Goal: Browse casually: Explore the website without a specific task or goal

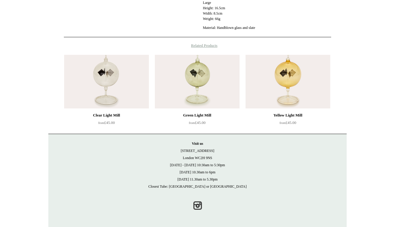
scroll to position [426, 0]
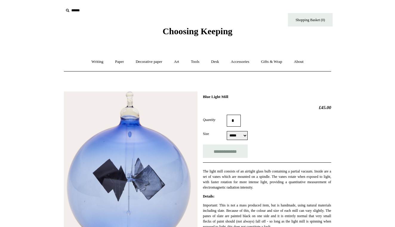
click at [272, 1] on div "Choosing Keeping" at bounding box center [197, 18] width 298 height 37
click at [187, 31] on span "Choosing Keeping" at bounding box center [198, 31] width 70 height 10
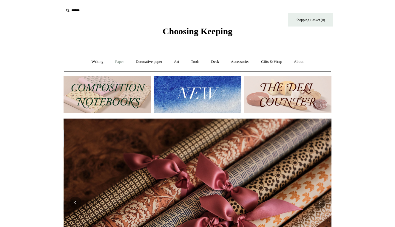
scroll to position [0, 536]
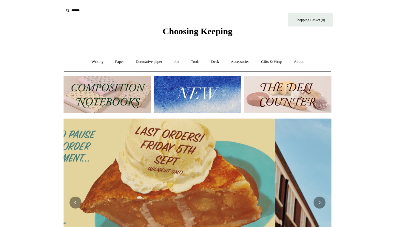
click at [182, 63] on link "Art +" at bounding box center [177, 62] width 16 height 16
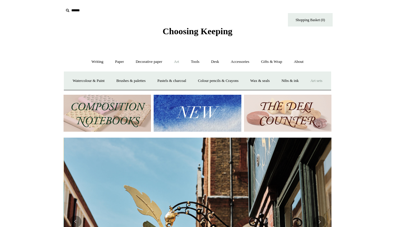
scroll to position [0, 268]
click at [239, 66] on link "Accessories +" at bounding box center [240, 62] width 29 height 16
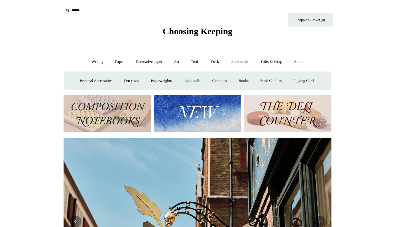
click at [199, 79] on link "Light mills" at bounding box center [192, 81] width 28 height 16
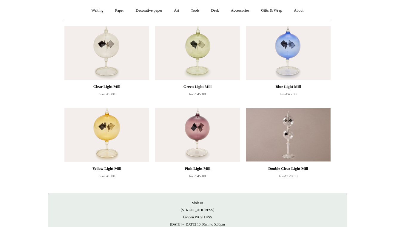
scroll to position [52, 0]
click at [130, 60] on img at bounding box center [106, 53] width 85 height 54
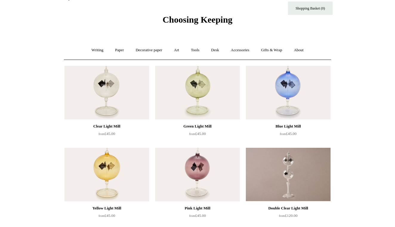
scroll to position [11, 0]
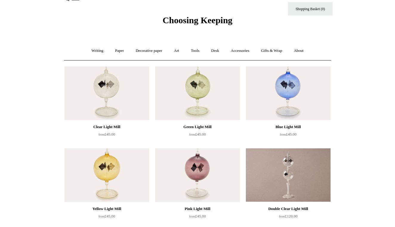
click at [116, 89] on img at bounding box center [106, 94] width 85 height 54
click at [279, 159] on img at bounding box center [288, 176] width 85 height 54
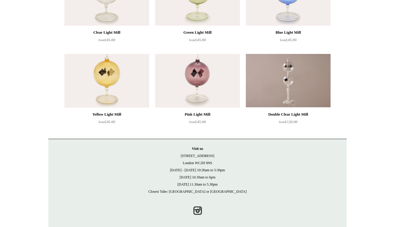
scroll to position [105, 0]
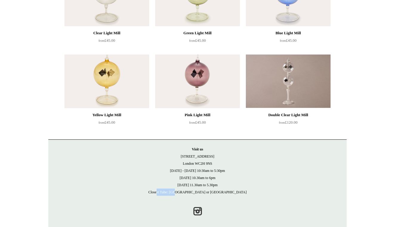
drag, startPoint x: 159, startPoint y: 192, endPoint x: 179, endPoint y: 193, distance: 19.7
click at [179, 193] on p "Visit us 21 Tower Street London WC2H 9NS Monday - Friday 10:30am to 5:30pm Satu…" at bounding box center [197, 171] width 286 height 50
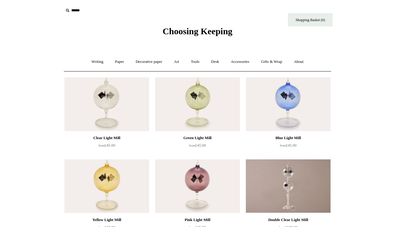
scroll to position [0, 0]
click at [305, 65] on link "About +" at bounding box center [299, 62] width 21 height 16
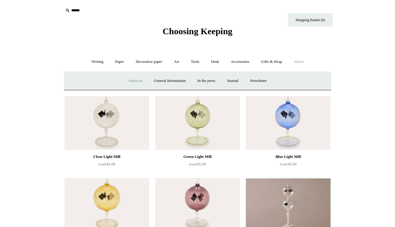
click at [131, 80] on link "About us" at bounding box center [135, 81] width 25 height 16
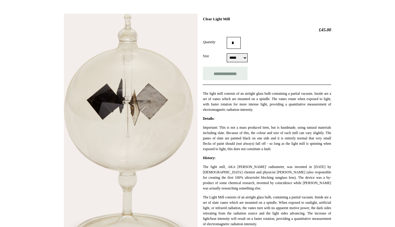
scroll to position [61, 0]
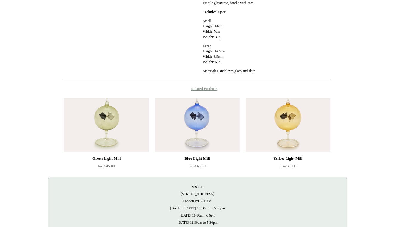
scroll to position [374, 0]
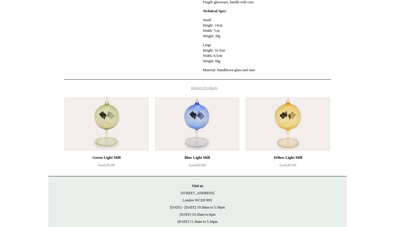
click at [217, 90] on h4 "Related Products" at bounding box center [197, 88] width 298 height 5
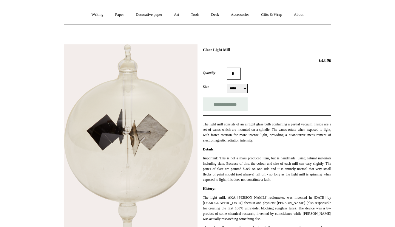
scroll to position [45, 0]
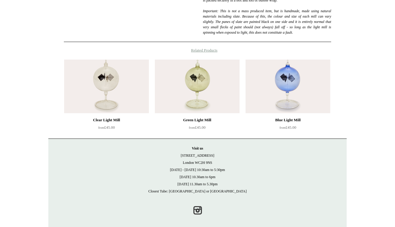
scroll to position [261, 0]
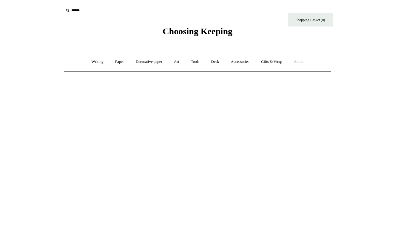
click at [304, 60] on link "About +" at bounding box center [299, 62] width 21 height 16
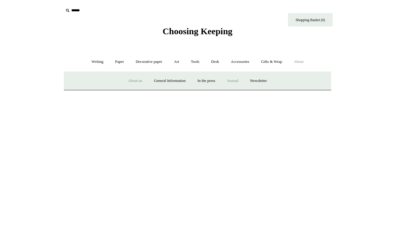
click at [234, 78] on link "Journal +" at bounding box center [233, 81] width 22 height 16
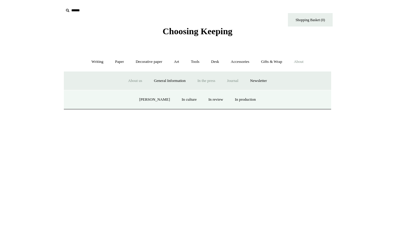
click at [206, 78] on link "In the press" at bounding box center [206, 81] width 29 height 16
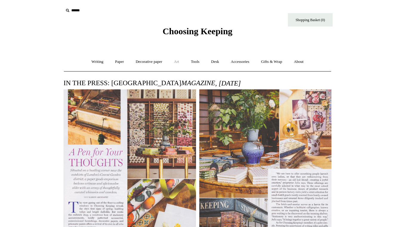
click at [183, 60] on link "Art +" at bounding box center [177, 62] width 16 height 16
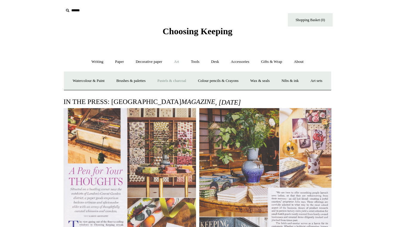
click at [192, 80] on link "Pastels & charcoal" at bounding box center [172, 81] width 40 height 16
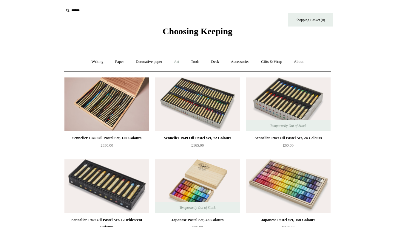
click at [176, 61] on link "Art +" at bounding box center [177, 62] width 16 height 16
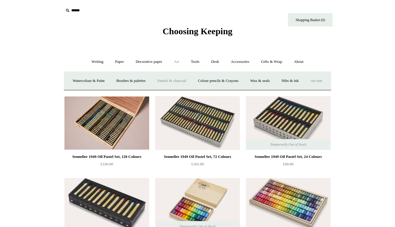
click at [305, 89] on link "Art sets" at bounding box center [316, 81] width 23 height 16
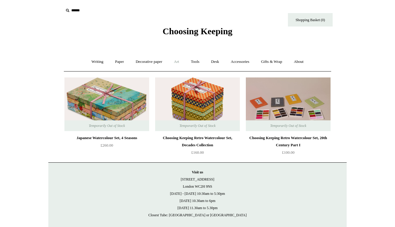
click at [175, 65] on link "Art +" at bounding box center [177, 62] width 16 height 16
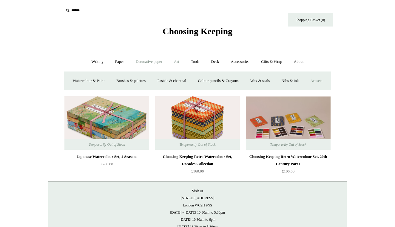
click at [144, 63] on link "Decorative paper +" at bounding box center [148, 62] width 37 height 16
click at [116, 61] on link "Paper +" at bounding box center [120, 62] width 20 height 16
click at [96, 63] on link "Writing +" at bounding box center [97, 62] width 23 height 16
click at [249, 64] on link "Accessories +" at bounding box center [240, 62] width 29 height 16
click at [270, 84] on link "Food Candles" at bounding box center [271, 81] width 32 height 16
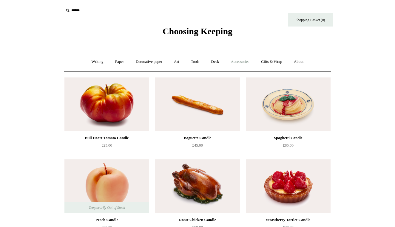
click at [238, 62] on link "Accessories +" at bounding box center [240, 62] width 29 height 16
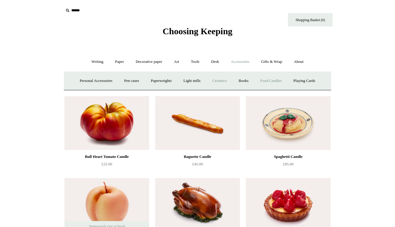
click at [222, 78] on link "Ceramics +" at bounding box center [219, 81] width 25 height 16
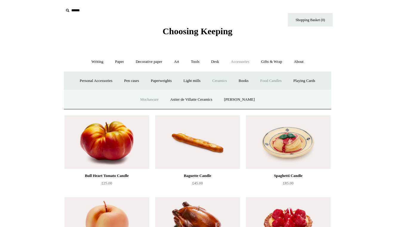
click at [158, 97] on link "Mochaware" at bounding box center [149, 100] width 29 height 16
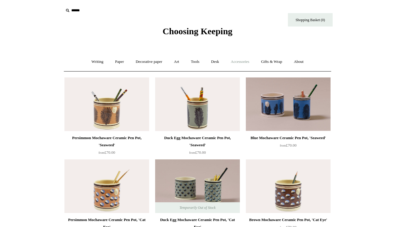
click at [241, 64] on link "Accessories +" at bounding box center [240, 62] width 29 height 16
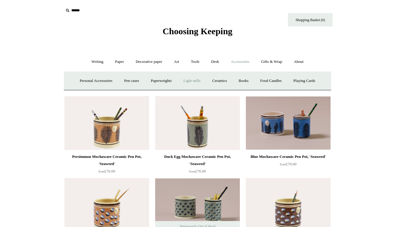
click at [194, 81] on link "Light mills" at bounding box center [192, 81] width 28 height 16
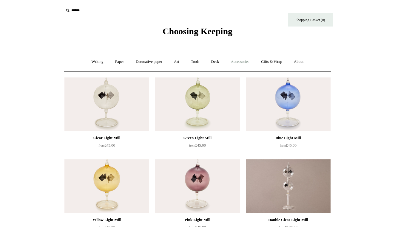
click at [243, 61] on link "Accessories +" at bounding box center [240, 62] width 29 height 16
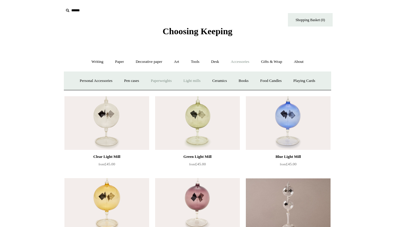
click at [155, 80] on link "Paperweights +" at bounding box center [161, 81] width 32 height 16
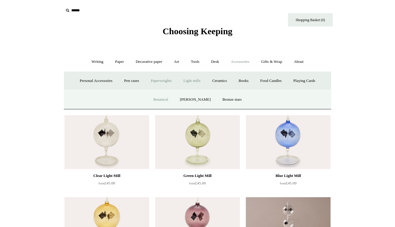
click at [161, 99] on link "Botanical" at bounding box center [161, 100] width 26 height 16
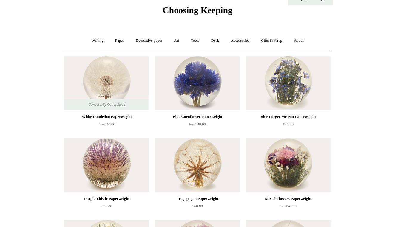
scroll to position [20, 0]
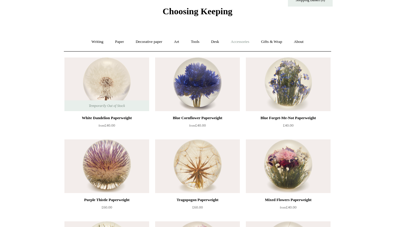
click at [241, 41] on link "Accessories +" at bounding box center [240, 42] width 29 height 16
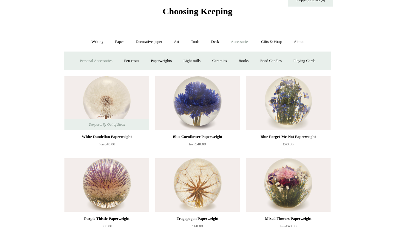
click at [104, 61] on link "Personal Accessories +" at bounding box center [95, 61] width 43 height 16
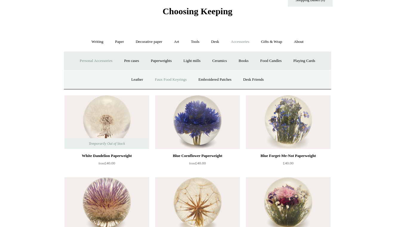
click at [173, 83] on link "Faux Food Keyrings" at bounding box center [171, 80] width 43 height 16
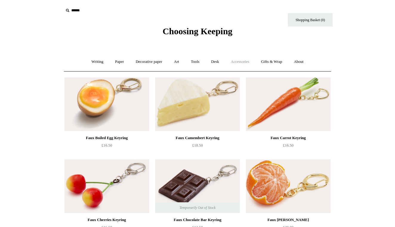
click at [242, 62] on link "Accessories +" at bounding box center [240, 62] width 29 height 16
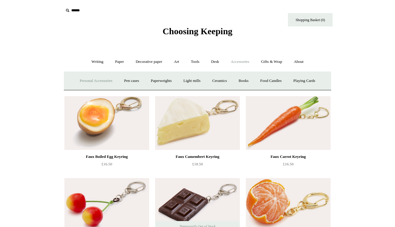
click at [106, 78] on link "Personal Accessories +" at bounding box center [95, 81] width 43 height 16
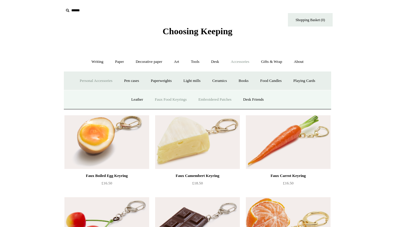
click at [224, 101] on link "Embroidered Patches" at bounding box center [215, 100] width 44 height 16
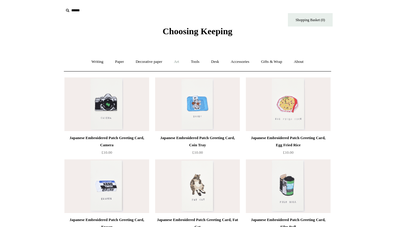
click at [178, 59] on link "Art +" at bounding box center [177, 62] width 16 height 16
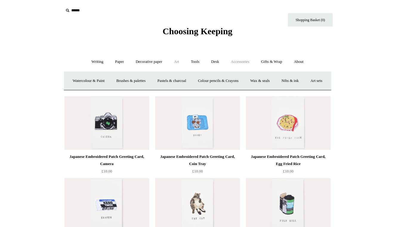
click at [244, 62] on link "Accessories +" at bounding box center [240, 62] width 29 height 16
click at [82, 79] on link "Personal Accessories +" at bounding box center [95, 81] width 43 height 16
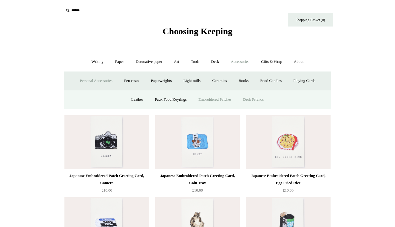
click at [254, 103] on link "Desk Friends" at bounding box center [253, 100] width 31 height 16
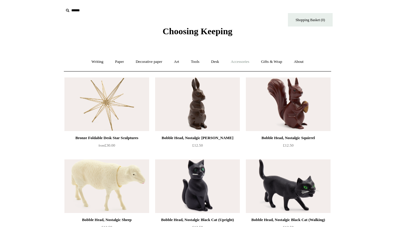
click at [235, 64] on link "Accessories +" at bounding box center [240, 62] width 29 height 16
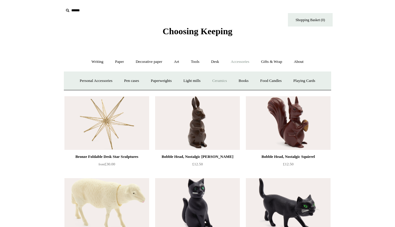
click at [225, 79] on link "Ceramics +" at bounding box center [219, 81] width 25 height 16
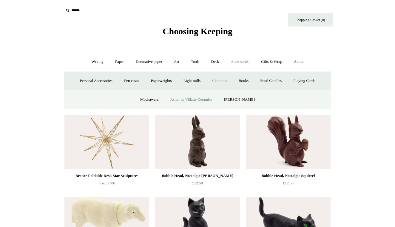
click at [204, 102] on link "Astier de Villatte Ceramics" at bounding box center [191, 100] width 53 height 16
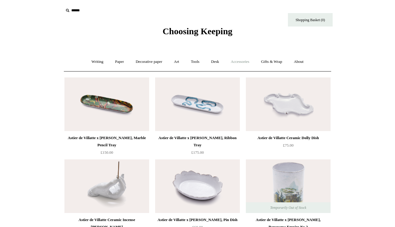
click at [240, 64] on link "Accessories +" at bounding box center [240, 62] width 29 height 16
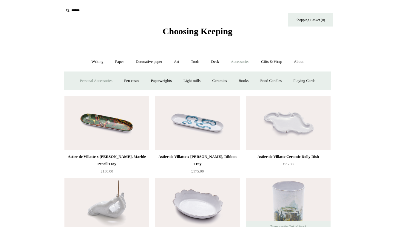
click at [80, 84] on link "Personal Accessories +" at bounding box center [95, 81] width 43 height 16
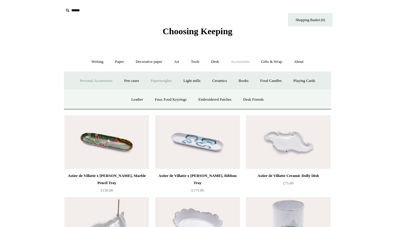
click at [173, 82] on link "Paperweights +" at bounding box center [161, 81] width 32 height 16
click at [203, 81] on link "Light mills" at bounding box center [192, 81] width 28 height 16
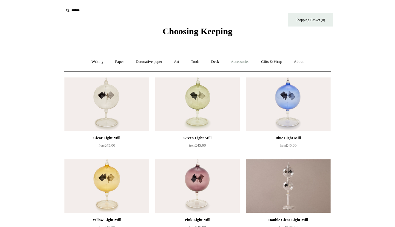
click at [251, 64] on link "Accessories +" at bounding box center [240, 62] width 29 height 16
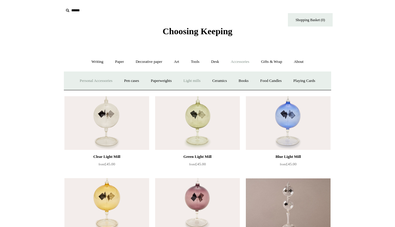
click at [100, 79] on link "Personal Accessories +" at bounding box center [95, 81] width 43 height 16
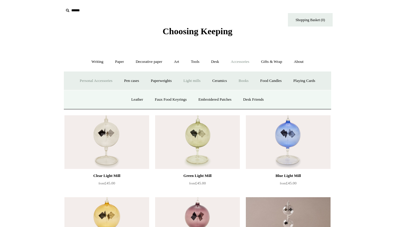
click at [249, 79] on link "Books" at bounding box center [243, 81] width 21 height 16
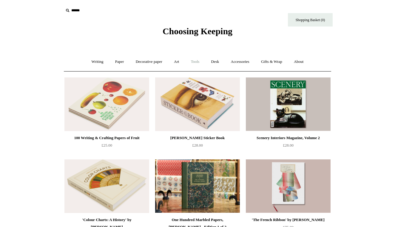
click at [199, 62] on link "Tools +" at bounding box center [195, 62] width 19 height 16
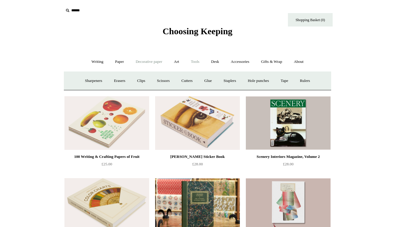
click at [156, 58] on link "Decorative paper +" at bounding box center [148, 62] width 37 height 16
click at [247, 81] on link "Japanese" at bounding box center [244, 81] width 24 height 16
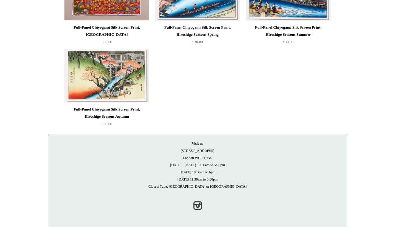
scroll to position [439, 0]
